Goal: Download file/media

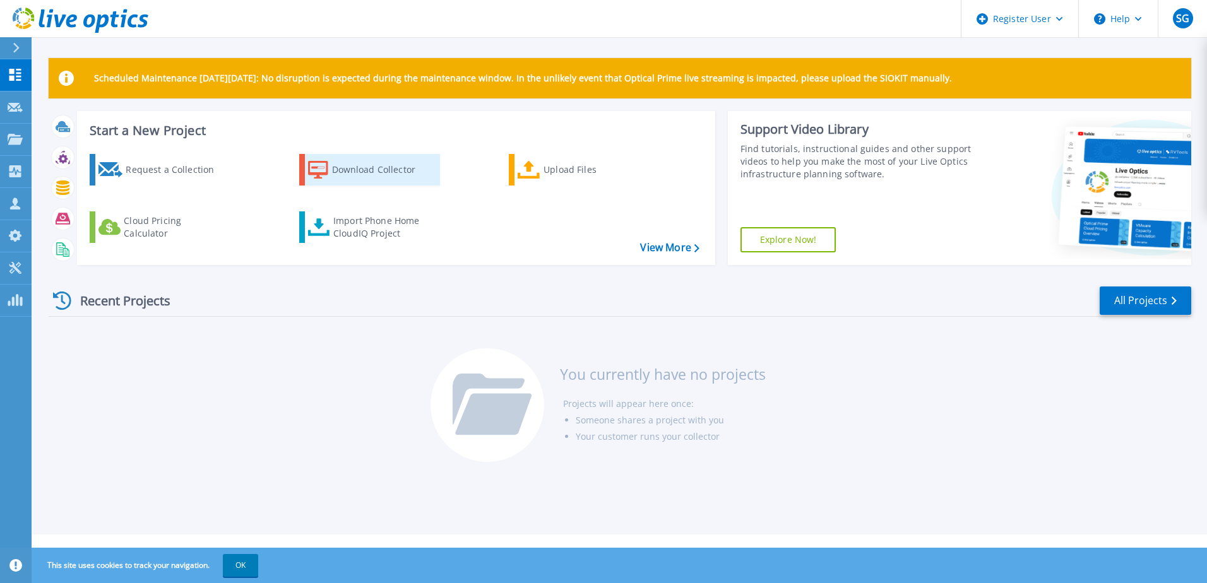
click at [390, 172] on div "Download Collector" at bounding box center [382, 169] width 101 height 25
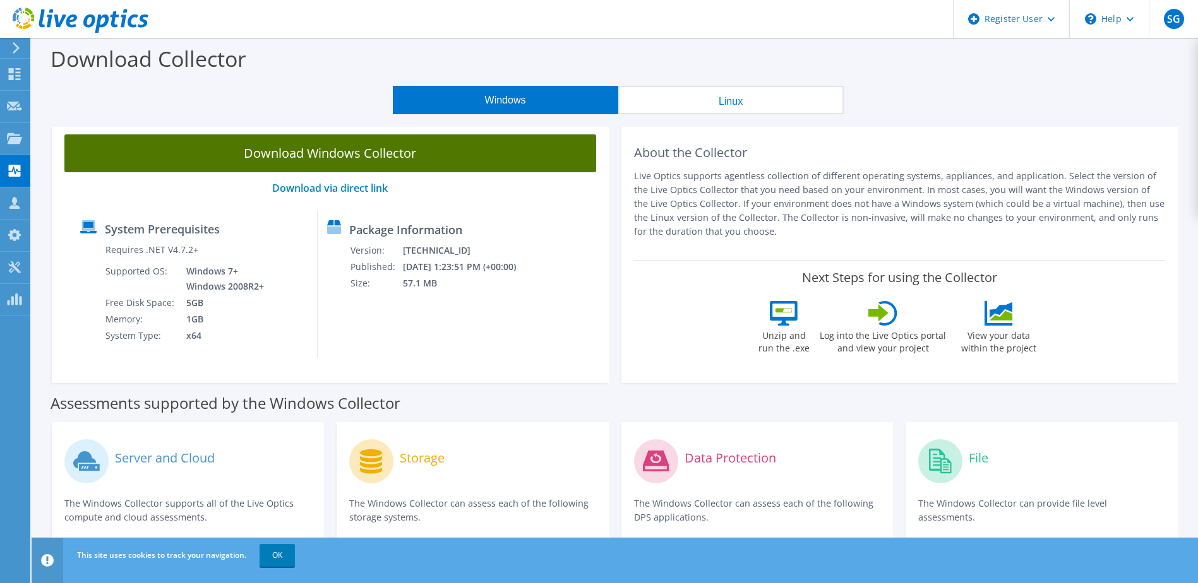
click at [325, 155] on link "Download Windows Collector" at bounding box center [330, 153] width 532 height 38
click at [417, 154] on link "Download Windows Collector" at bounding box center [330, 153] width 532 height 38
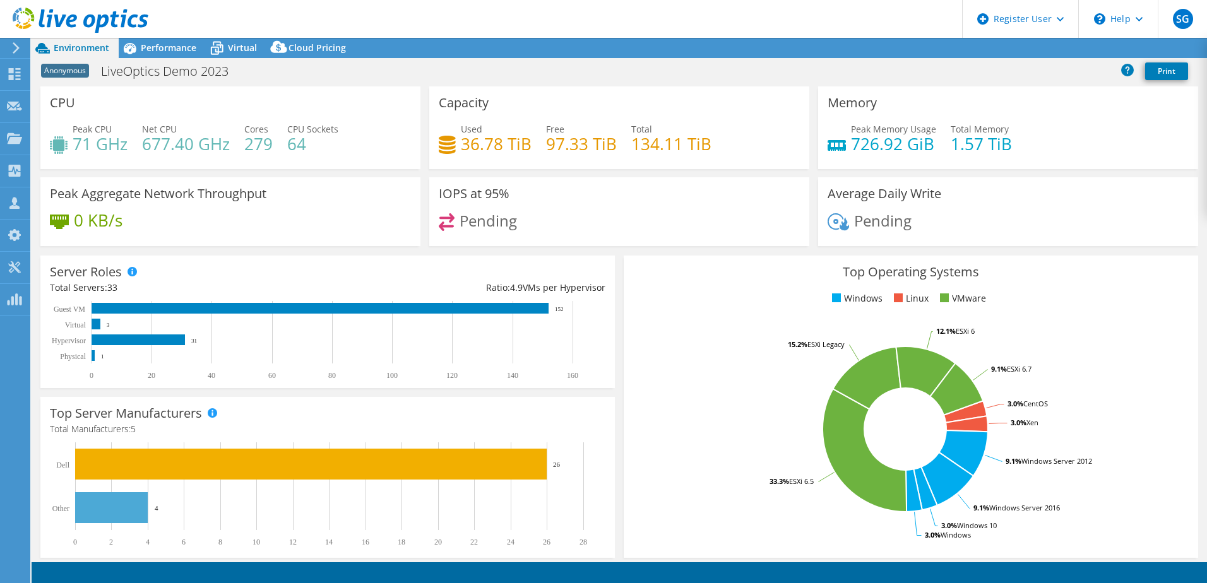
select select "USWest"
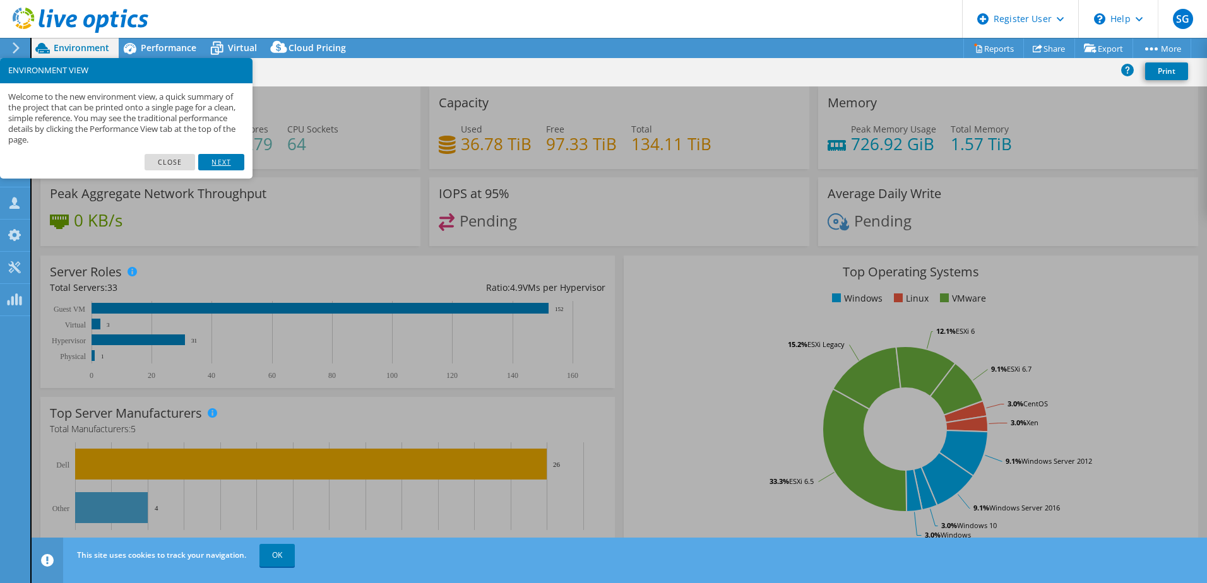
click at [224, 162] on link "Next" at bounding box center [220, 162] width 45 height 16
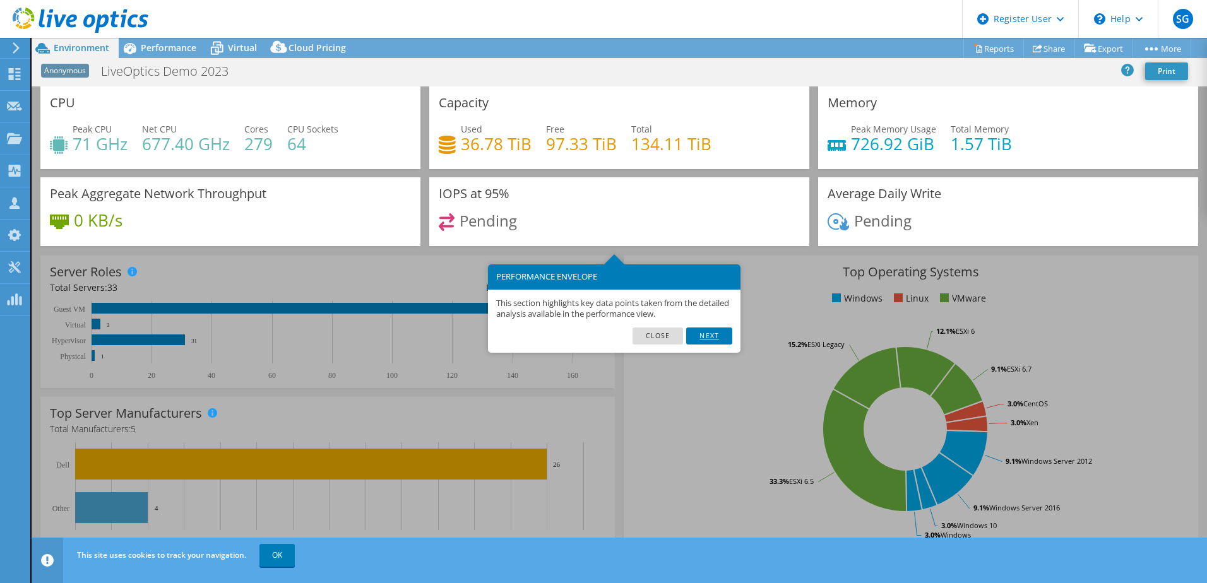
click at [710, 335] on link "Next" at bounding box center [708, 336] width 45 height 16
